Goal: Task Accomplishment & Management: Manage account settings

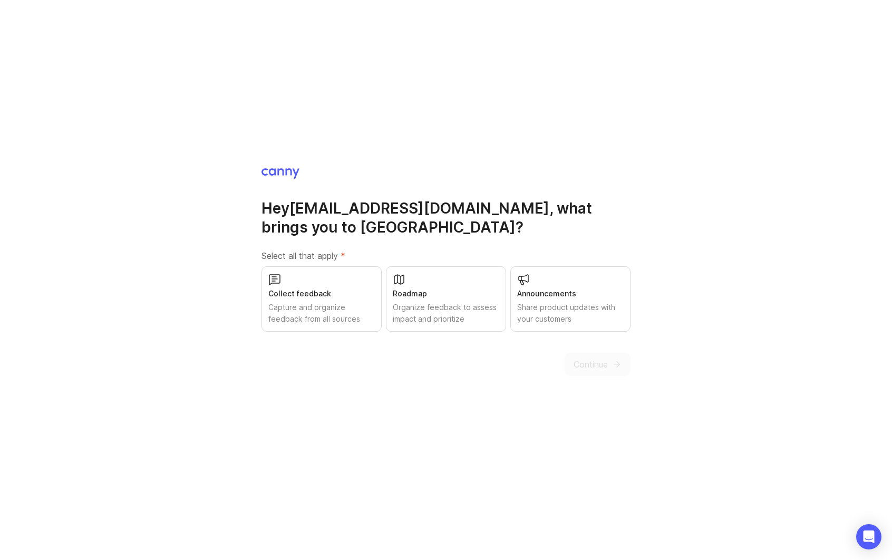
click at [317, 305] on div "Capture and organize feedback from all sources" at bounding box center [321, 313] width 107 height 23
click at [579, 364] on span "Continue" at bounding box center [591, 364] width 34 height 13
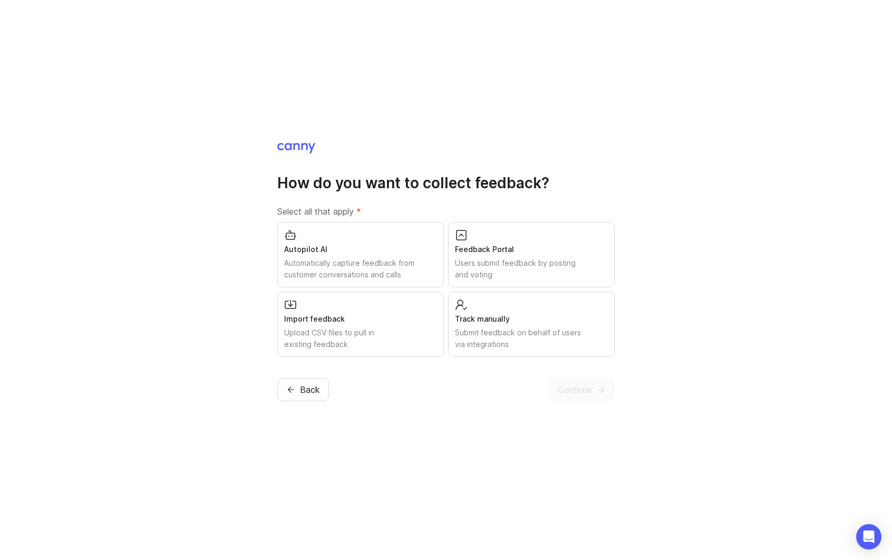
click at [488, 253] on div "Feedback Portal" at bounding box center [531, 250] width 153 height 12
click at [577, 393] on span "Continue" at bounding box center [575, 389] width 34 height 13
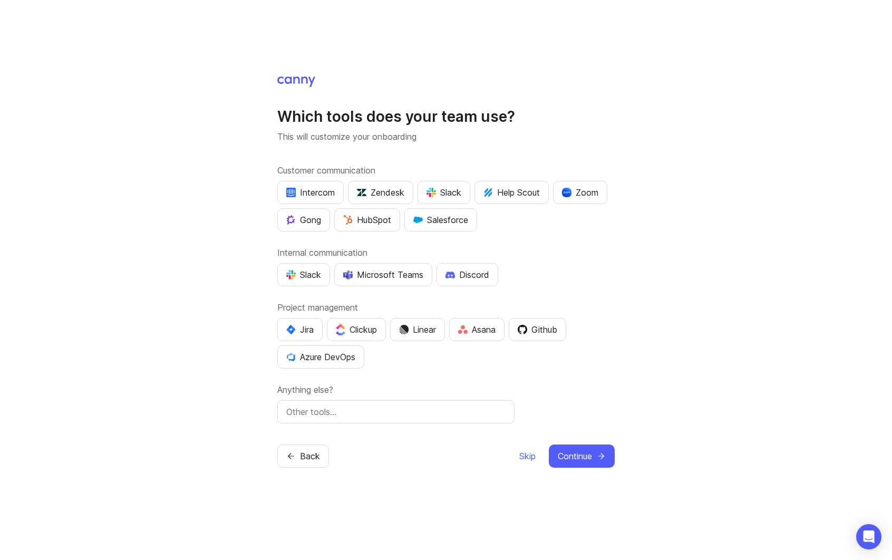
click at [451, 220] on div "Salesforce" at bounding box center [440, 220] width 55 height 13
click at [301, 328] on div "Jira" at bounding box center [299, 329] width 27 height 13
click at [588, 447] on button "Continue" at bounding box center [582, 455] width 66 height 23
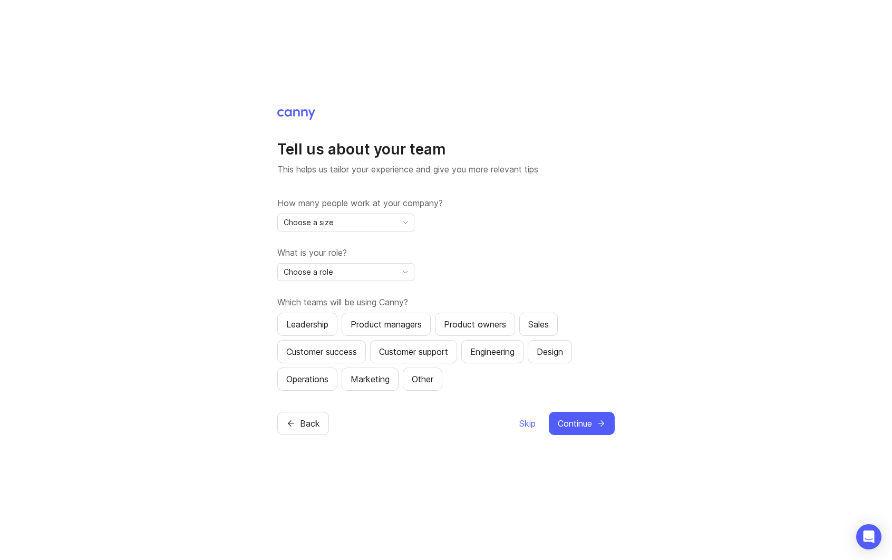
click at [323, 221] on span "Choose a size" at bounding box center [309, 223] width 50 height 12
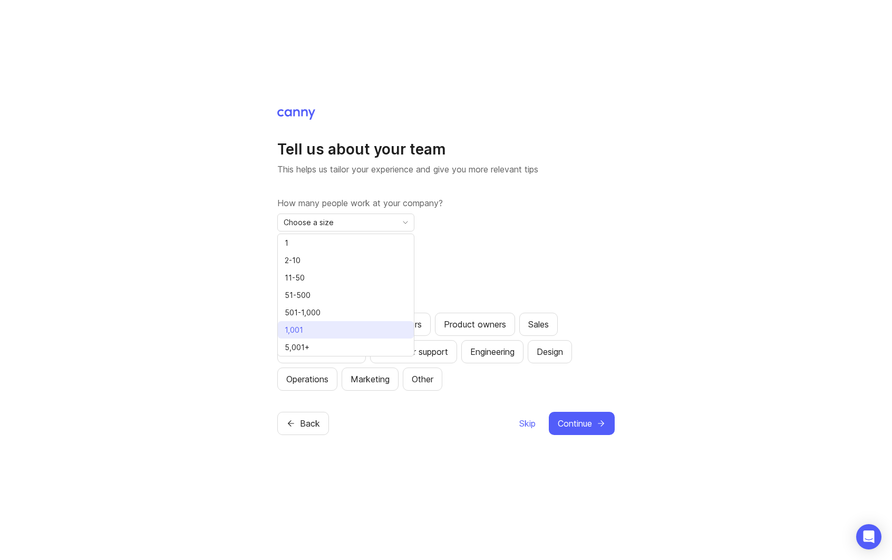
click at [314, 327] on li "1,001" at bounding box center [346, 329] width 136 height 17
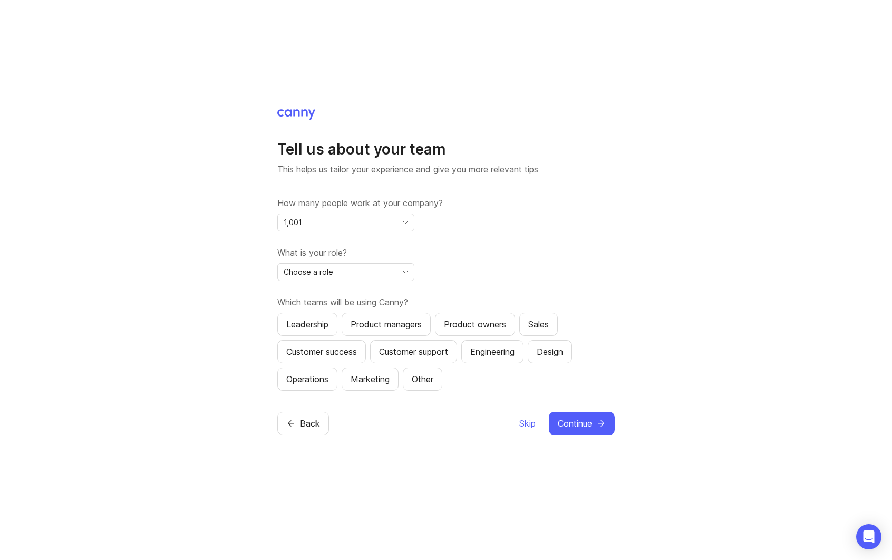
click at [326, 276] on span "Choose a role" at bounding box center [309, 272] width 50 height 12
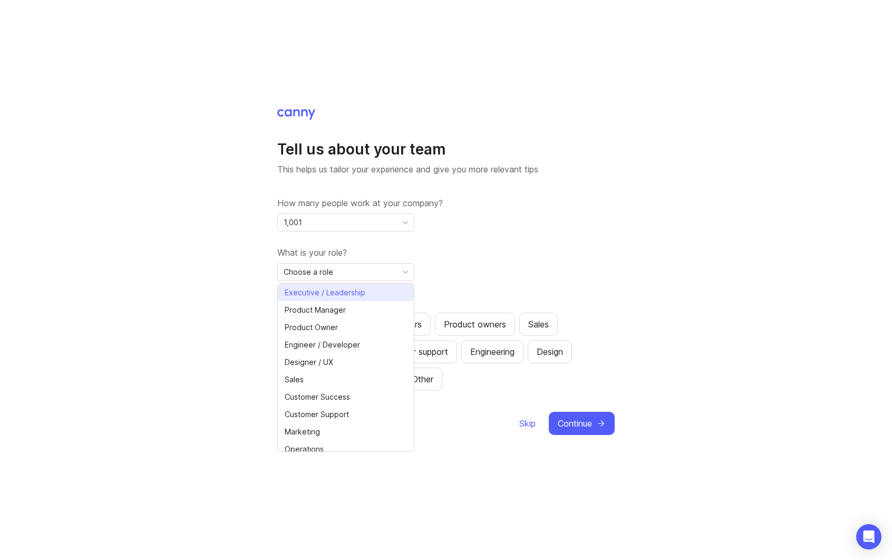
click at [329, 293] on span "Executive / Leadership" at bounding box center [325, 293] width 81 height 12
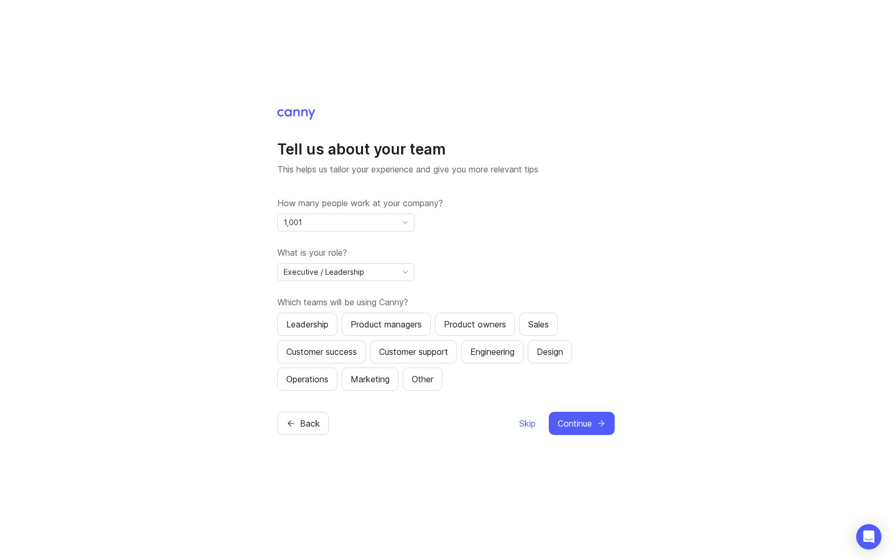
click at [386, 318] on div "Product managers" at bounding box center [386, 324] width 71 height 13
click at [533, 323] on div "Sales" at bounding box center [538, 324] width 21 height 13
click at [352, 352] on div "Customer success" at bounding box center [321, 351] width 71 height 13
click at [401, 349] on div "Customer support" at bounding box center [413, 351] width 69 height 13
click at [459, 323] on div "Product owners" at bounding box center [475, 324] width 62 height 13
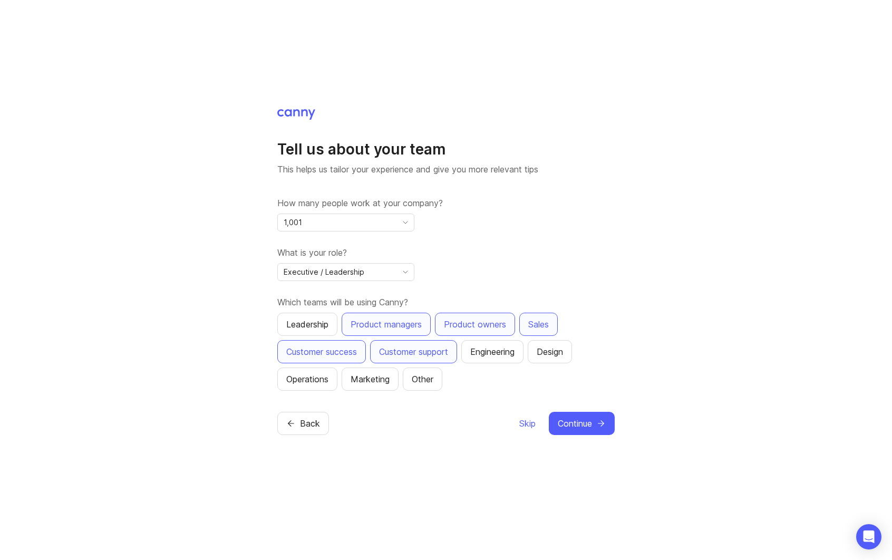
click at [293, 323] on div "Leadership" at bounding box center [307, 324] width 42 height 13
click at [573, 418] on span "Continue" at bounding box center [575, 423] width 34 height 13
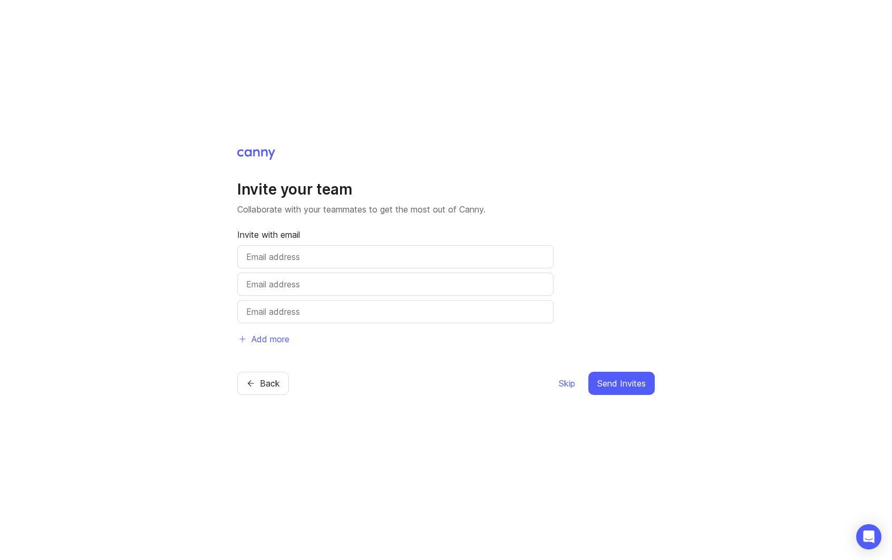
click at [562, 384] on span "Skip" at bounding box center [567, 383] width 16 height 13
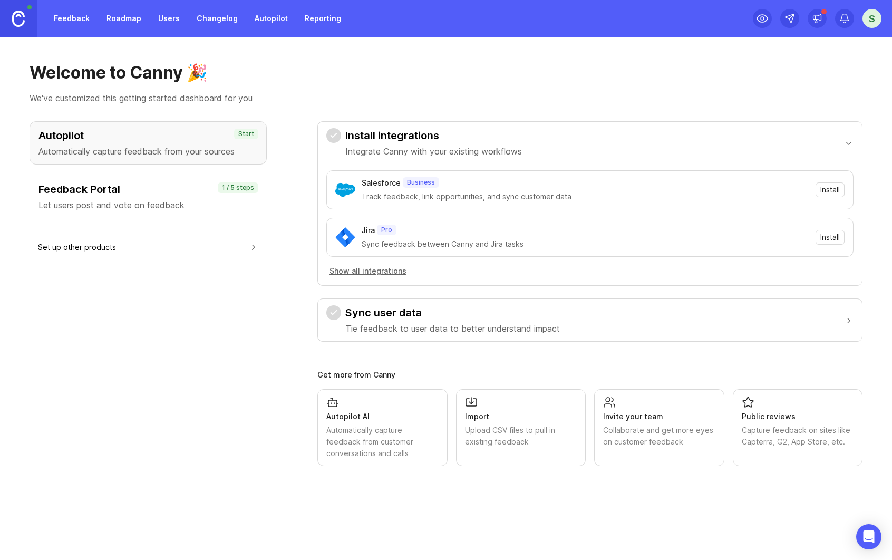
click at [101, 191] on h3 "Feedback Portal" at bounding box center [147, 189] width 219 height 15
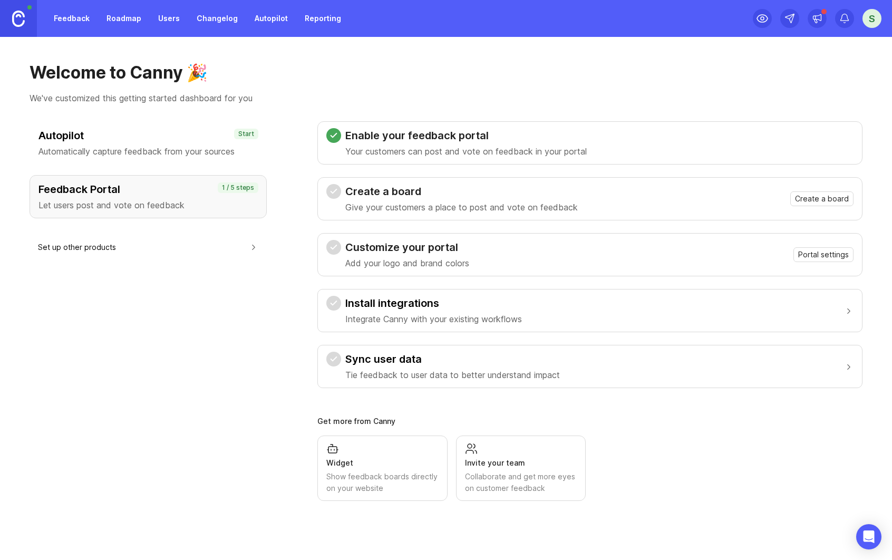
click at [455, 149] on p "Your customers can post and vote on feedback in your portal" at bounding box center [465, 151] width 241 height 13
click at [814, 200] on span "Create a board" at bounding box center [822, 198] width 54 height 11
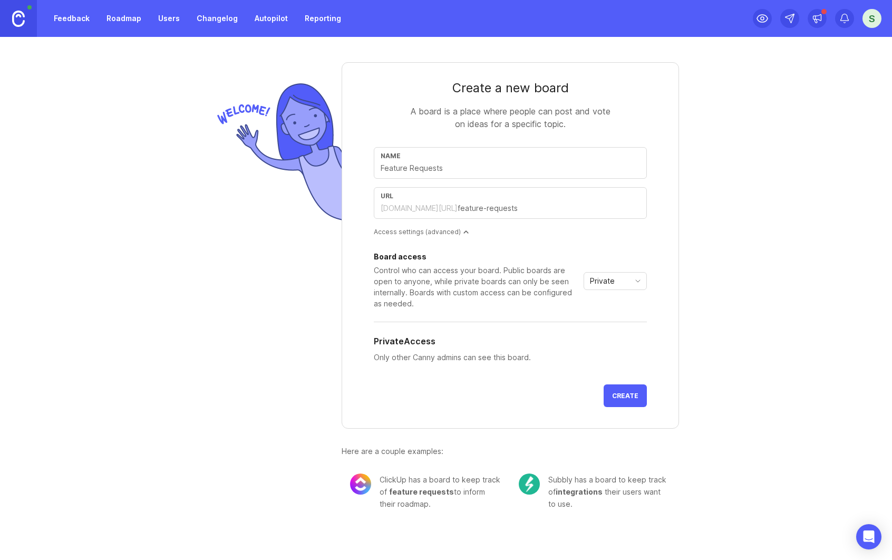
click at [622, 395] on span "Create" at bounding box center [625, 396] width 26 height 8
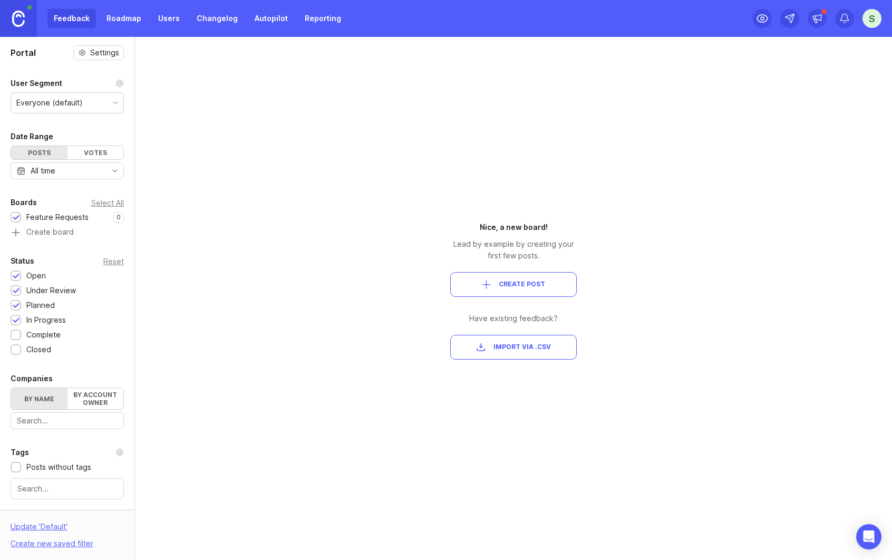
click at [12, 10] on link at bounding box center [18, 18] width 37 height 37
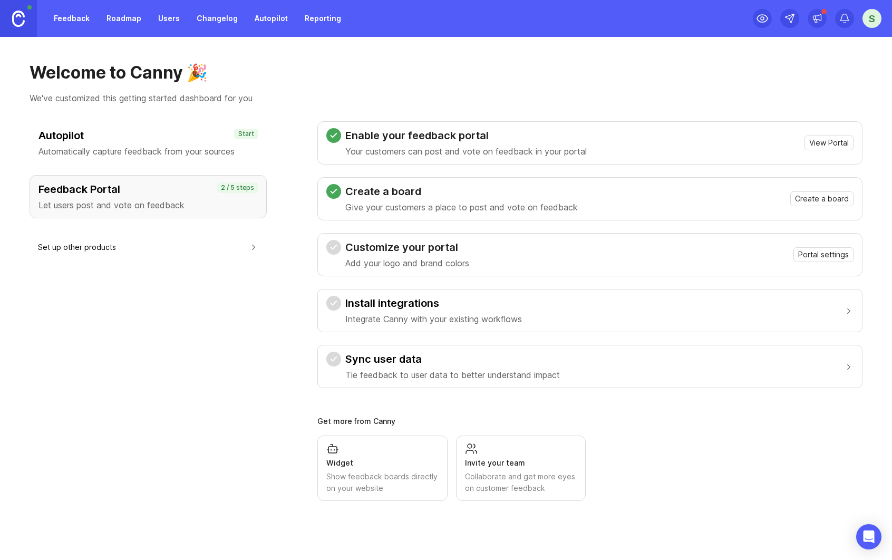
click at [801, 250] on span "Portal settings" at bounding box center [823, 254] width 51 height 11
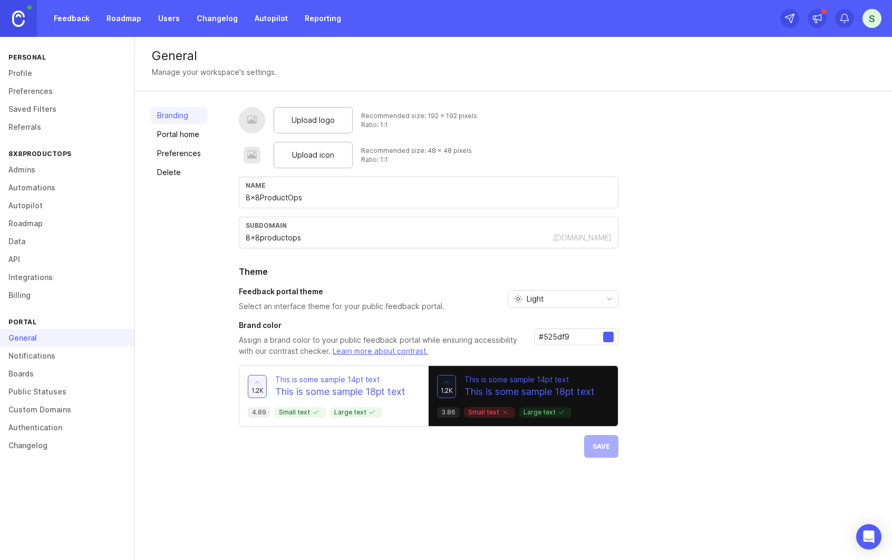
click at [323, 386] on p "This is some sample 18pt text" at bounding box center [340, 392] width 130 height 14
click at [197, 133] on link "Portal home" at bounding box center [179, 134] width 56 height 17
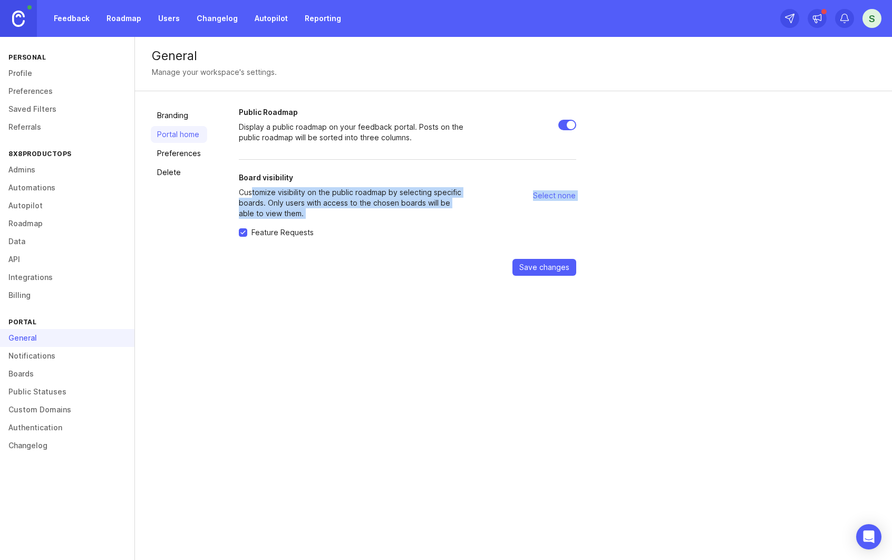
drag, startPoint x: 255, startPoint y: 190, endPoint x: 405, endPoint y: 225, distance: 154.4
click at [405, 225] on form "Public Roadmap Display a public roadmap on your feedback portal. Posts on the p…" at bounding box center [407, 191] width 337 height 169
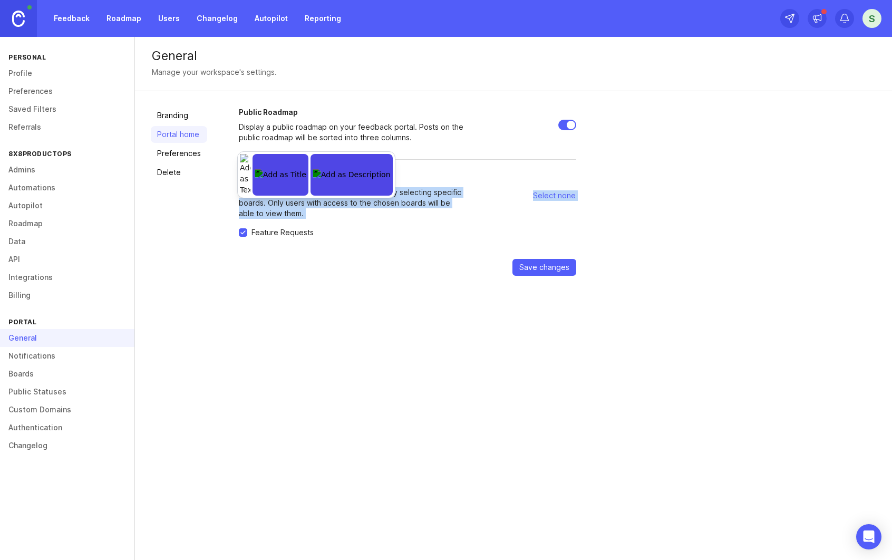
click at [405, 225] on form "Public Roadmap Display a public roadmap on your feedback portal. Posts on the p…" at bounding box center [407, 191] width 337 height 169
click at [185, 156] on link "Preferences" at bounding box center [179, 153] width 56 height 17
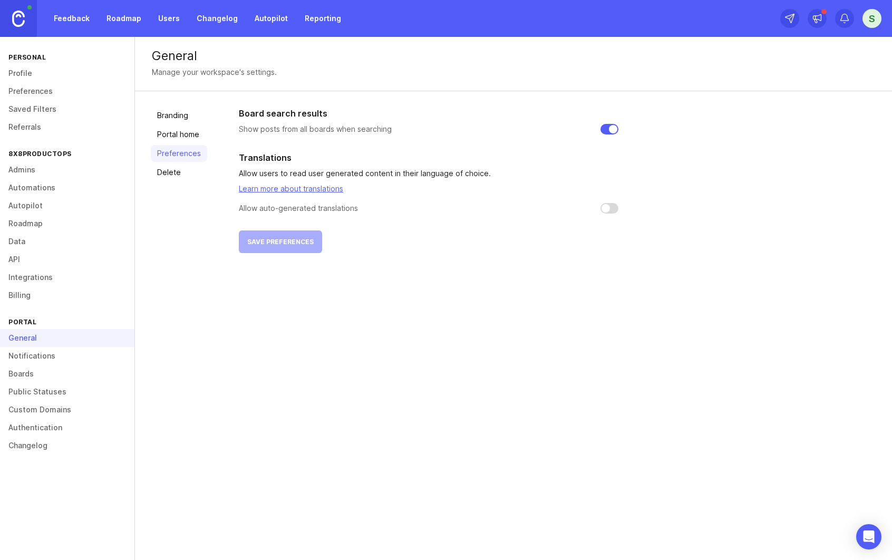
click at [178, 170] on link "Delete" at bounding box center [179, 172] width 56 height 17
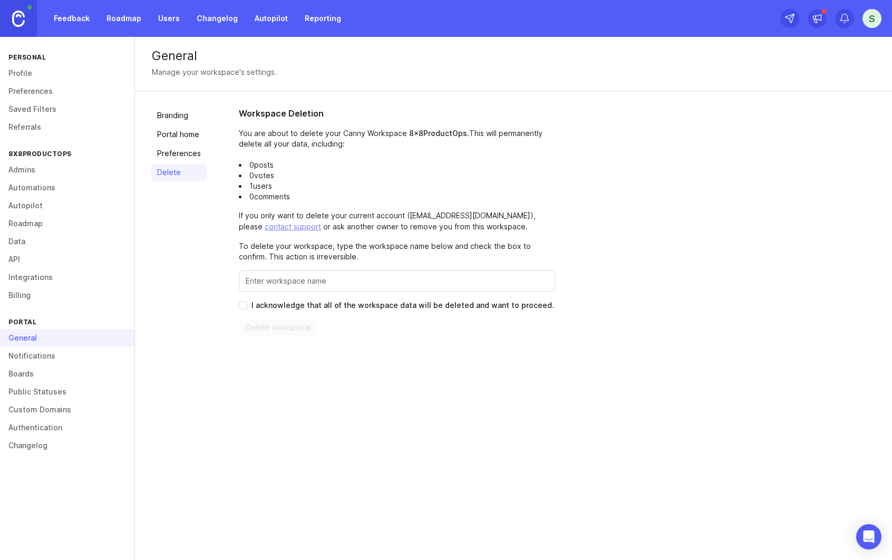
click at [17, 171] on link "Admins" at bounding box center [67, 170] width 134 height 18
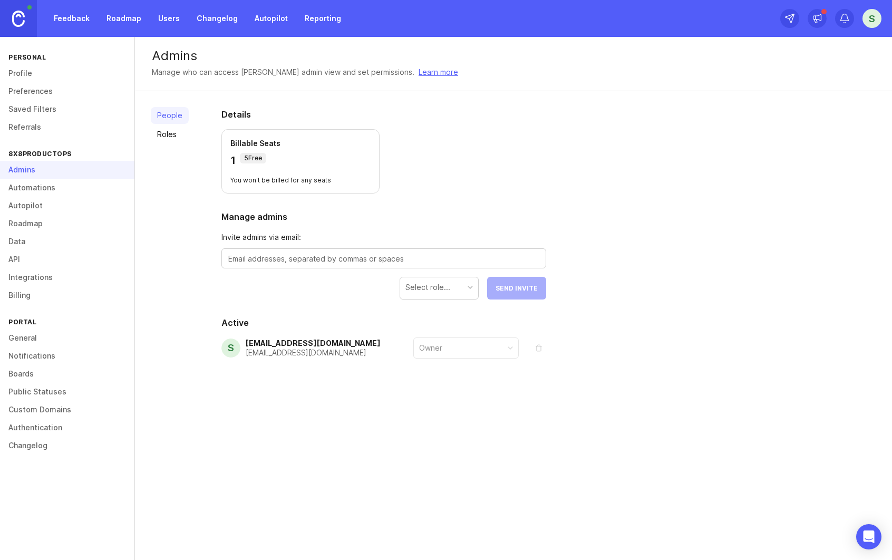
click at [24, 188] on link "Automations" at bounding box center [67, 188] width 134 height 18
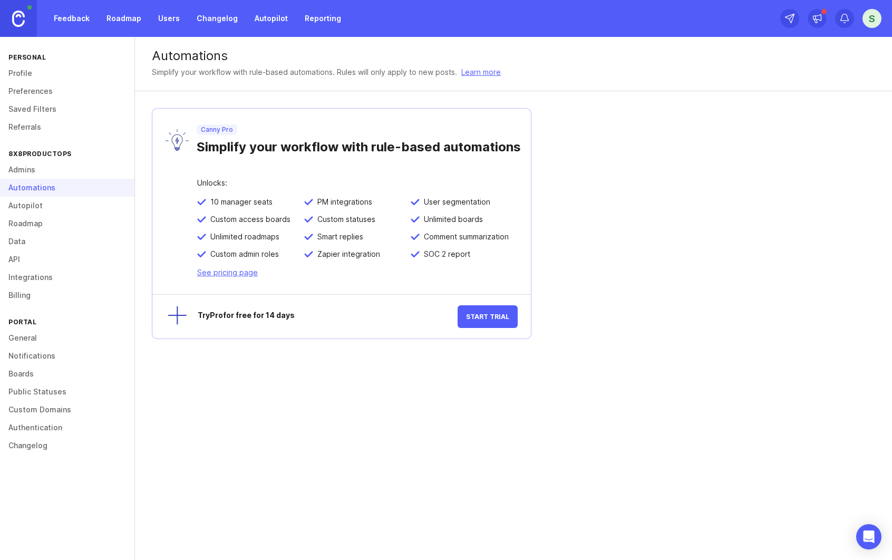
click at [25, 210] on link "Autopilot" at bounding box center [67, 206] width 134 height 18
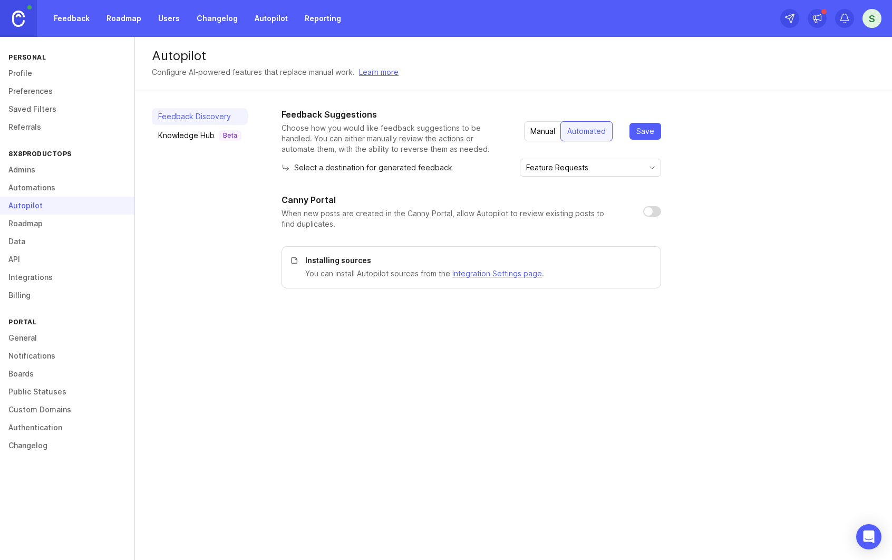
click at [20, 223] on link "Roadmap" at bounding box center [67, 224] width 134 height 18
